Goal: Register for event/course

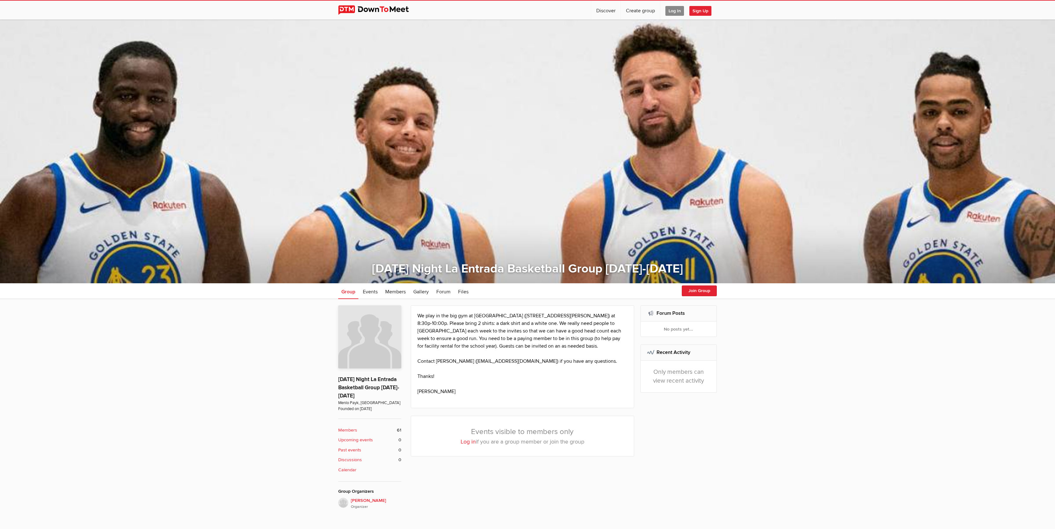
scroll to position [59, 0]
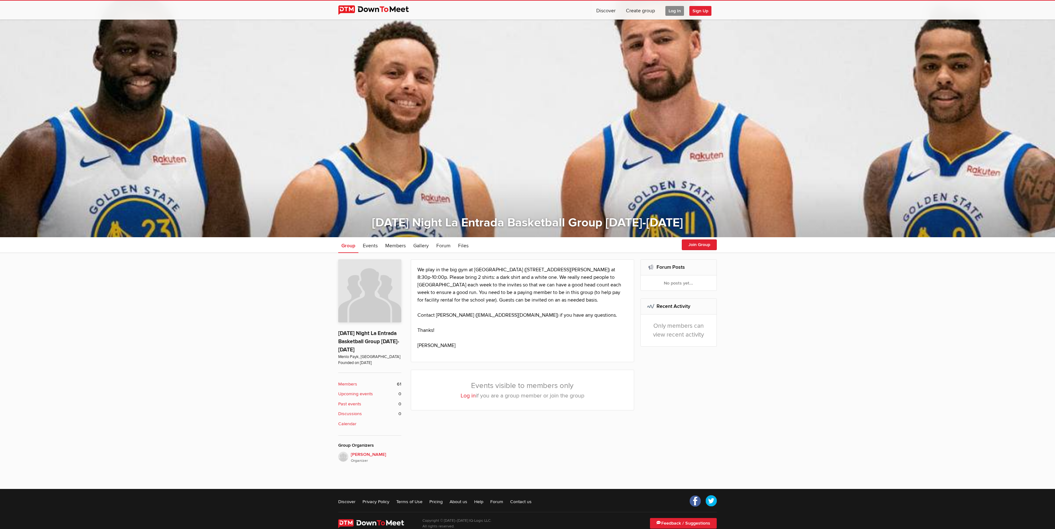
scroll to position [59, 0]
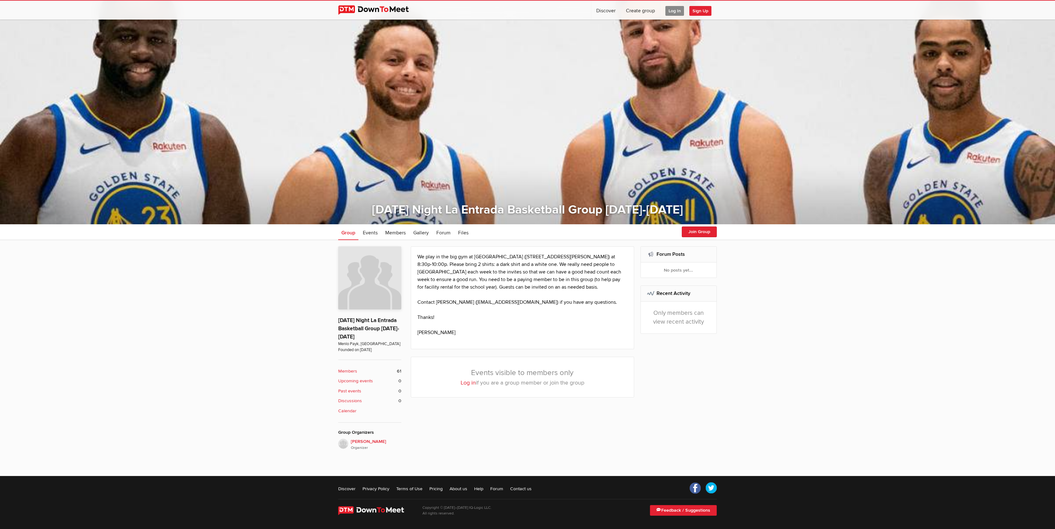
click at [467, 382] on link "Log in" at bounding box center [468, 382] width 15 height 7
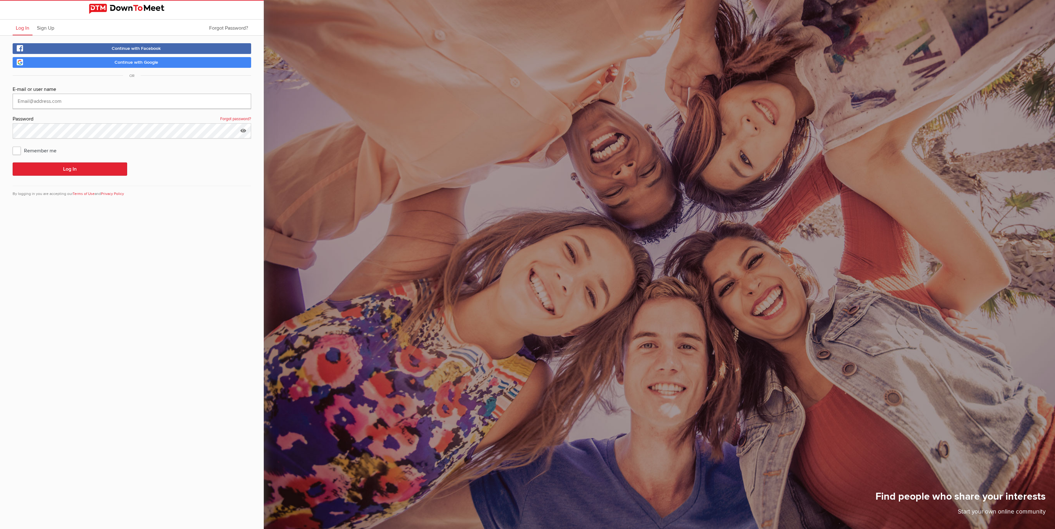
click at [71, 99] on input "text" at bounding box center [132, 101] width 239 height 15
type input "todd_gracon@hotmail.com"
click at [57, 168] on button "Log In" at bounding box center [70, 168] width 115 height 13
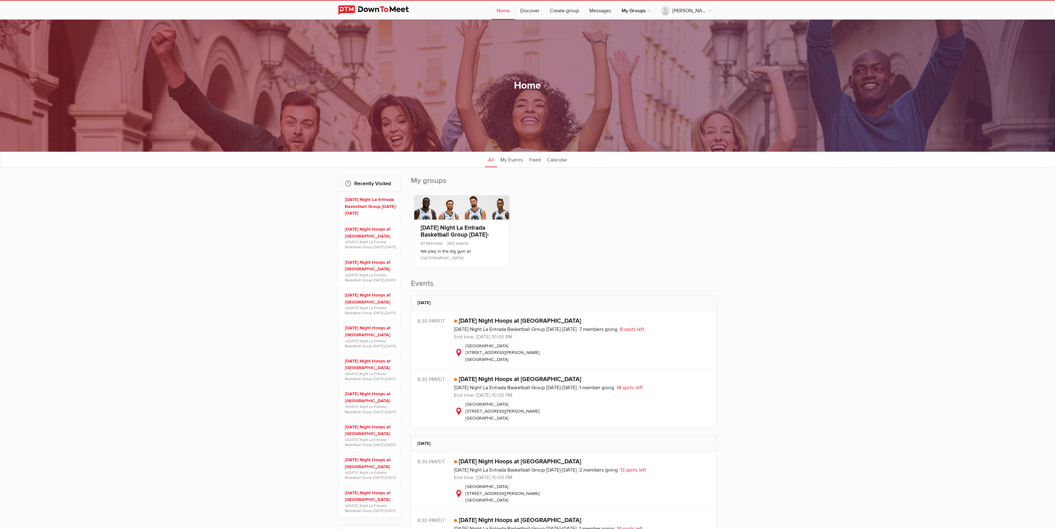
click at [490, 338] on span "End time: Thu Sep 11 at 10:00 PM" at bounding box center [483, 337] width 58 height 6
click at [484, 323] on link "Thursday Night Hoops at La Entrada" at bounding box center [520, 321] width 122 height 8
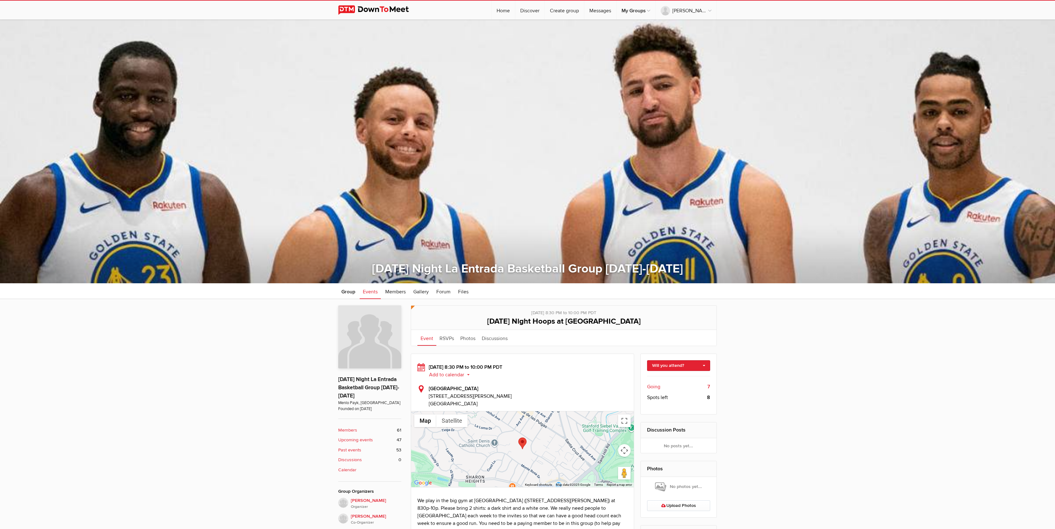
click at [657, 387] on span "Going" at bounding box center [653, 387] width 13 height 8
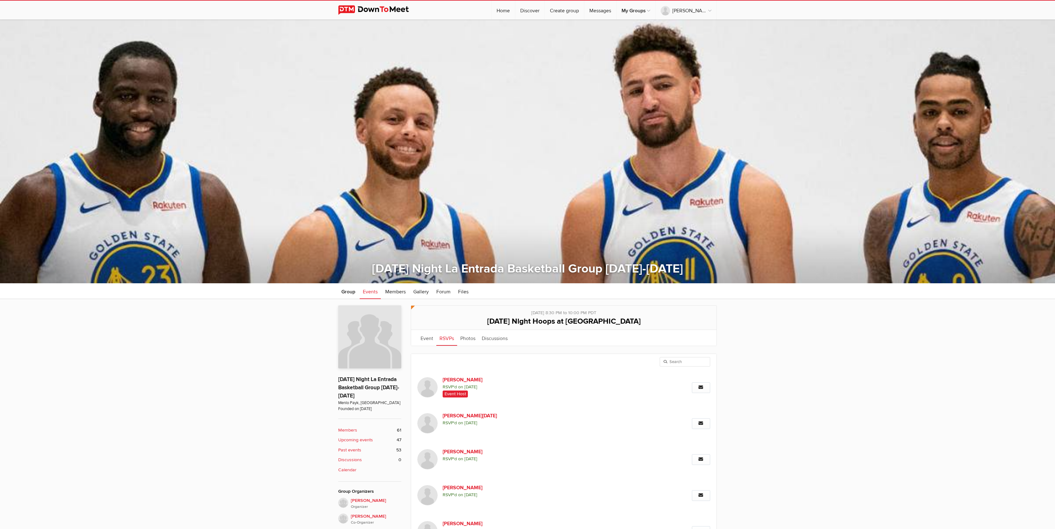
scroll to position [179, 0]
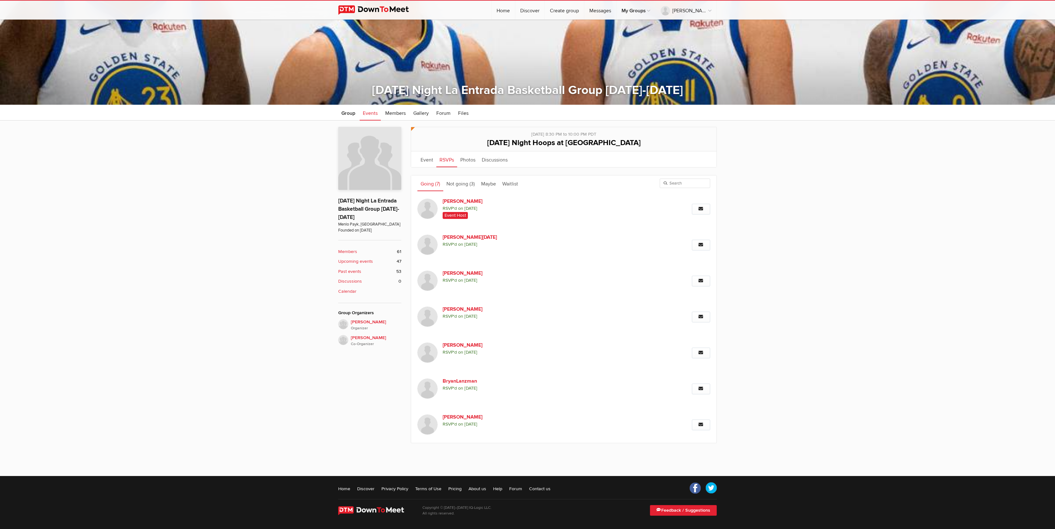
click at [424, 185] on link "Going (7)" at bounding box center [430, 183] width 26 height 16
click at [433, 185] on link "Going (7)" at bounding box center [430, 183] width 26 height 16
click at [444, 162] on link "RSVPs" at bounding box center [446, 160] width 21 height 16
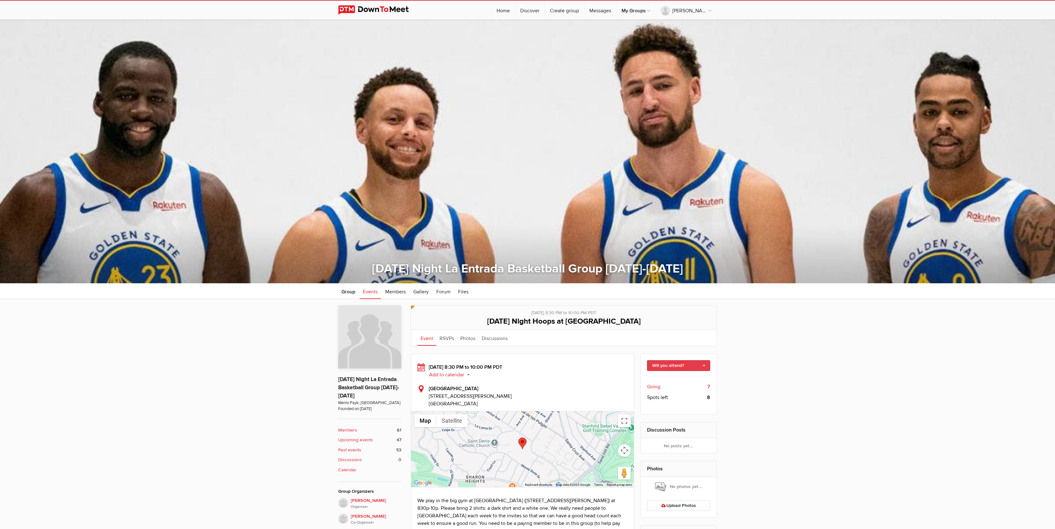
click at [702, 364] on link "Will you attend?" at bounding box center [678, 365] width 63 height 11
click at [688, 380] on link "I'm going" at bounding box center [678, 378] width 63 height 9
